Goal: Find specific page/section

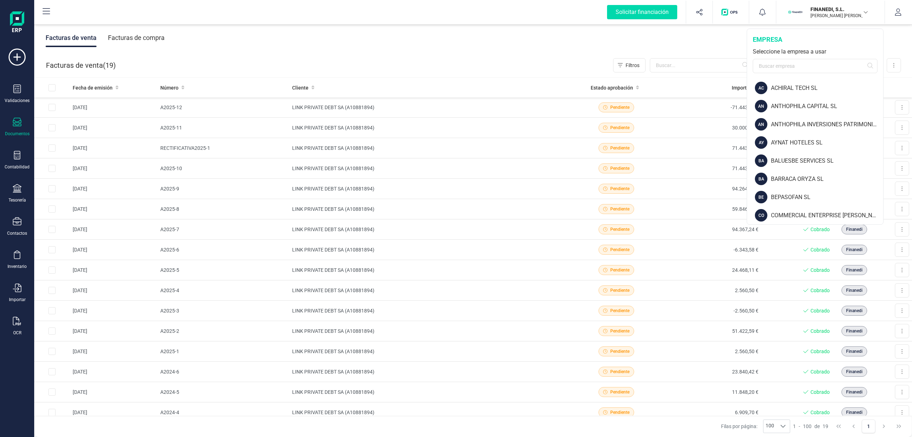
click at [629, 33] on div "Facturas de venta Facturas de compra" at bounding box center [473, 38] width 878 height 30
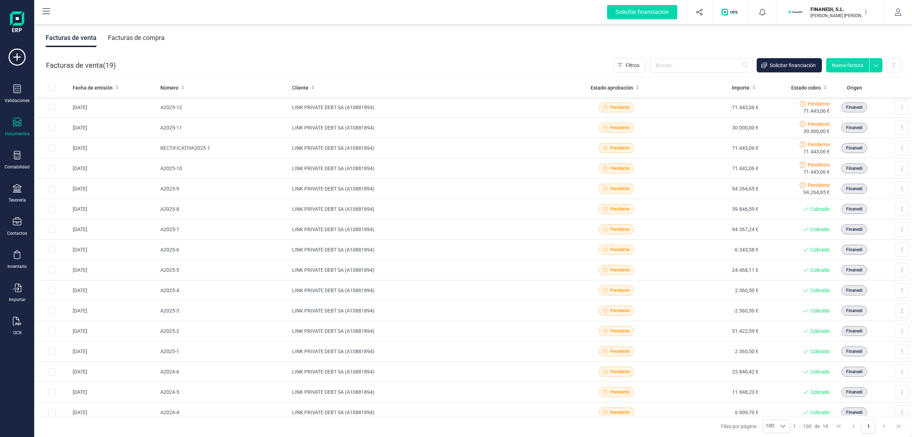
click at [339, 34] on div "Facturas de venta Facturas de compra" at bounding box center [473, 38] width 878 height 30
click at [341, 49] on div "Facturas de venta Facturas de compra" at bounding box center [473, 38] width 878 height 30
click at [451, 49] on div "Facturas de venta Facturas de compra" at bounding box center [473, 38] width 878 height 30
click at [547, 47] on div "Facturas de venta Facturas de compra" at bounding box center [473, 38] width 878 height 30
click at [834, 4] on div "FINANEDI, [PERSON_NAME] [PERSON_NAME]" at bounding box center [835, 12] width 55 height 16
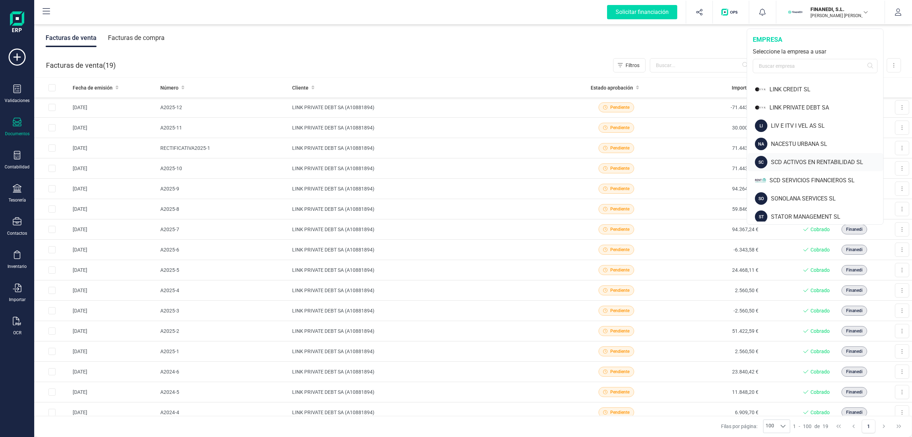
scroll to position [278, 0]
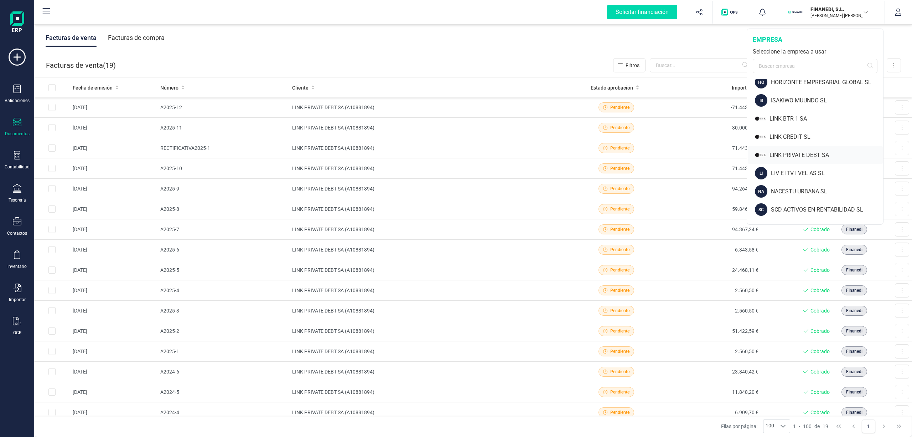
click at [803, 155] on div "LINK PRIVATE DEBT SA" at bounding box center [827, 155] width 114 height 9
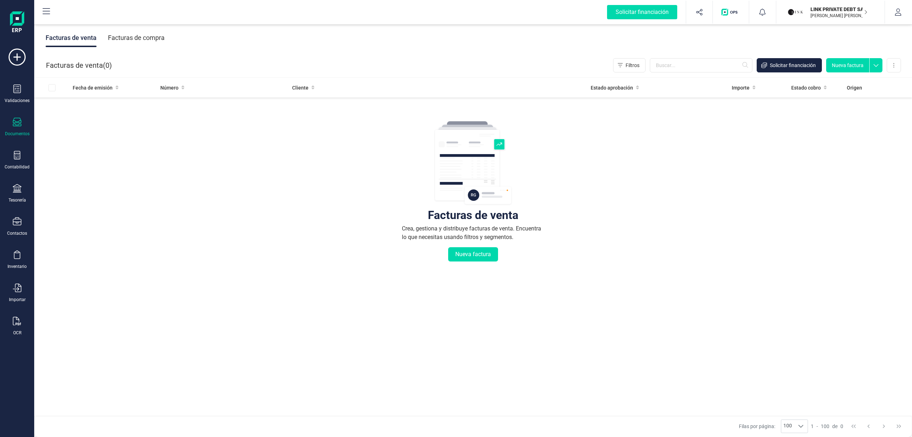
click at [562, 41] on div "Facturas de venta Facturas de compra" at bounding box center [473, 38] width 878 height 30
click at [294, 160] on div "Facturas de venta Crea, gestiona y distribuye facturas de venta. Encuentra lo q…" at bounding box center [472, 234] width 849 height 268
